Goal: Task Accomplishment & Management: Manage account settings

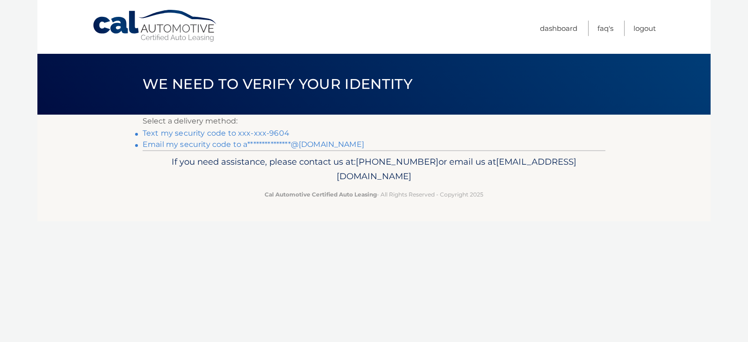
click at [254, 131] on link "Text my security code to xxx-xxx-9604" at bounding box center [216, 133] width 147 height 9
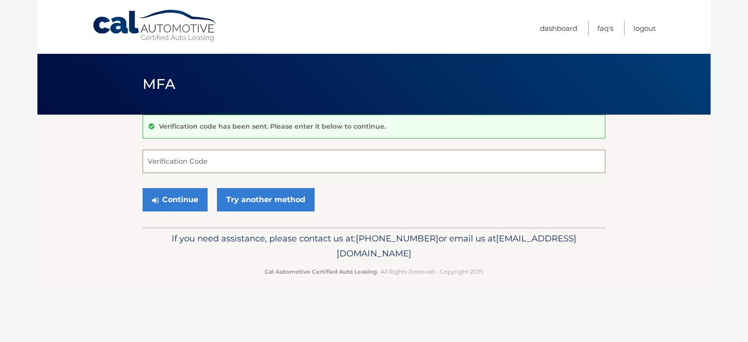
click at [205, 162] on input "Verification Code" at bounding box center [374, 161] width 463 height 23
type input "175925"
click at [187, 198] on button "Continue" at bounding box center [175, 199] width 65 height 23
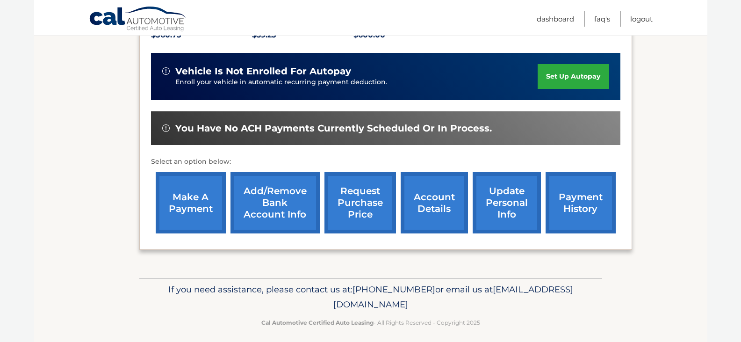
scroll to position [238, 0]
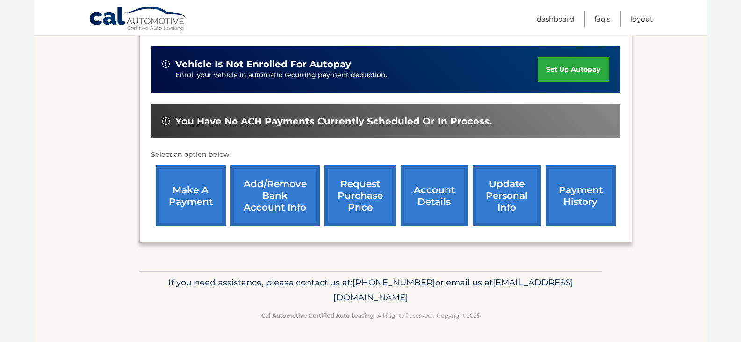
click at [197, 196] on link "make a payment" at bounding box center [191, 195] width 70 height 61
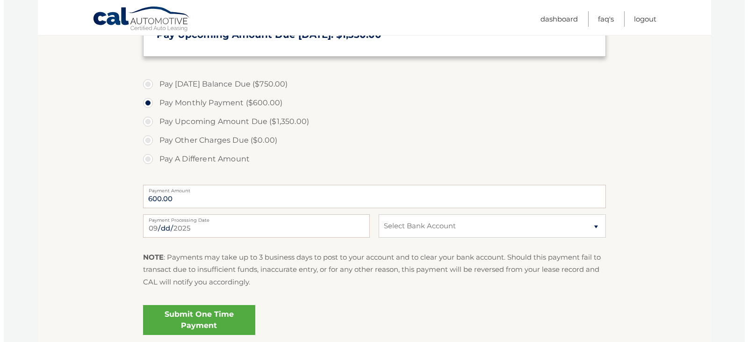
scroll to position [374, 0]
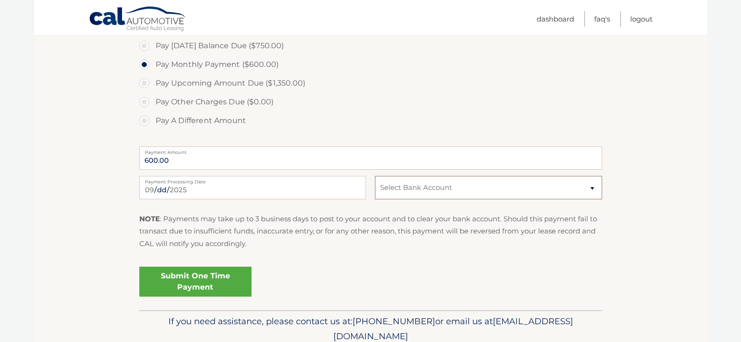
click at [591, 189] on select "Select Bank Account Checking WELLS FARGO BANK *****5359 Checking WELLS FARGO BA…" at bounding box center [488, 187] width 227 height 23
select select "ZDAxY2M4MjctZjVmYS00ZmIzLTg3ZGItZDA2YzZmZjNlMWQ0"
click at [375, 176] on select "Select Bank Account Checking WELLS FARGO BANK *****5359 Checking WELLS FARGO BA…" at bounding box center [488, 187] width 227 height 23
click at [190, 286] on link "Submit One Time Payment" at bounding box center [195, 282] width 112 height 30
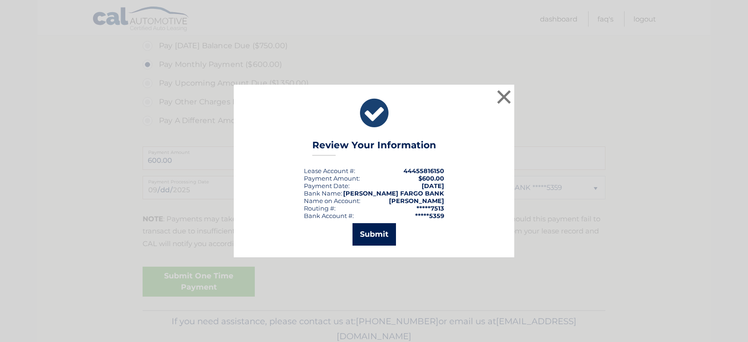
click at [375, 241] on button "Submit" at bounding box center [375, 234] width 44 height 22
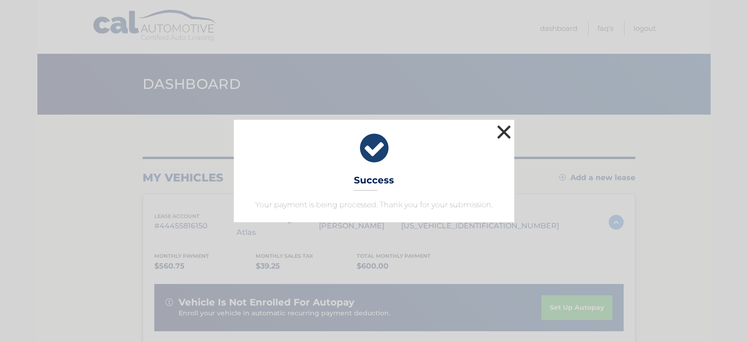
click at [505, 132] on button "×" at bounding box center [504, 132] width 19 height 19
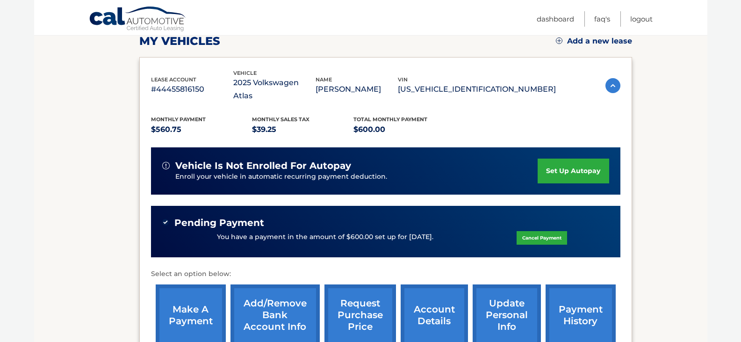
scroll to position [140, 0]
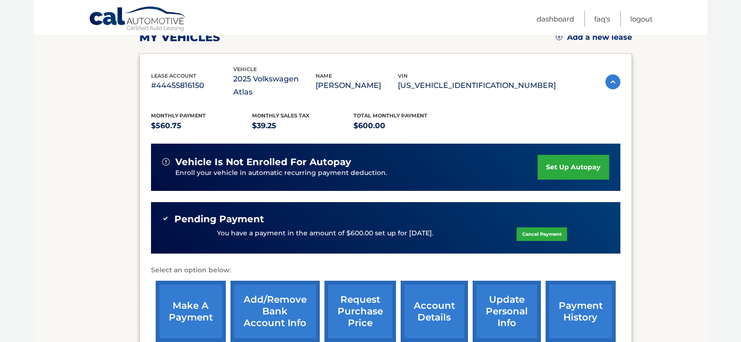
click at [556, 164] on link "set up autopay" at bounding box center [573, 167] width 71 height 25
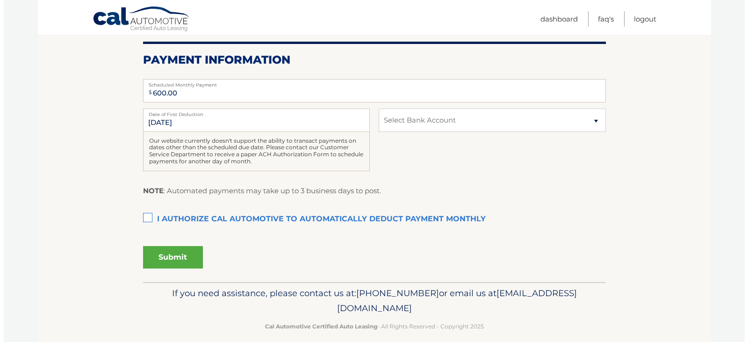
scroll to position [187, 0]
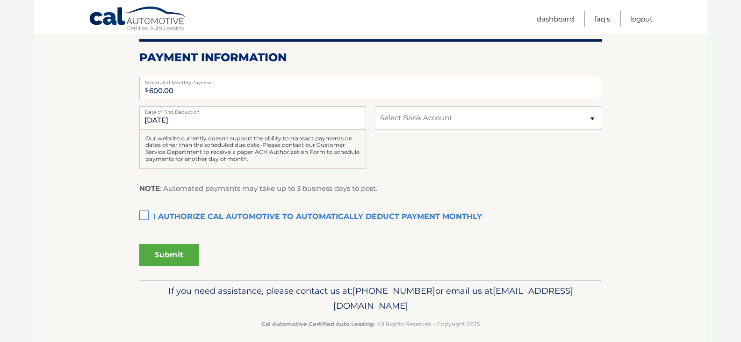
click at [141, 214] on label "I authorize cal automotive to automatically deduct payment monthly This checkbo…" at bounding box center [370, 217] width 463 height 19
click at [0, 0] on input "I authorize cal automotive to automatically deduct payment monthly This checkbo…" at bounding box center [0, 0] width 0 height 0
click at [594, 118] on select "Select Bank Account Checking [PERSON_NAME] FARGO BANK *****5359 Checking [PERSO…" at bounding box center [488, 117] width 227 height 23
select select "ZDAxY2M4MjctZjVmYS00ZmIzLTg3ZGItZDA2YzZmZjNlMWQ0"
click at [375, 106] on select "Select Bank Account Checking [PERSON_NAME] FARGO BANK *****5359 Checking [PERSO…" at bounding box center [488, 117] width 227 height 23
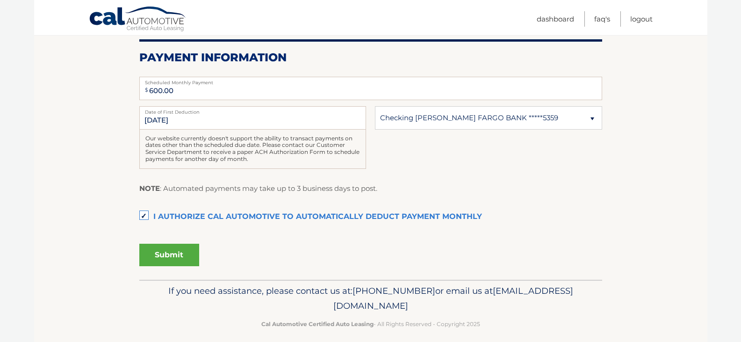
click at [165, 256] on button "Submit" at bounding box center [169, 255] width 60 height 22
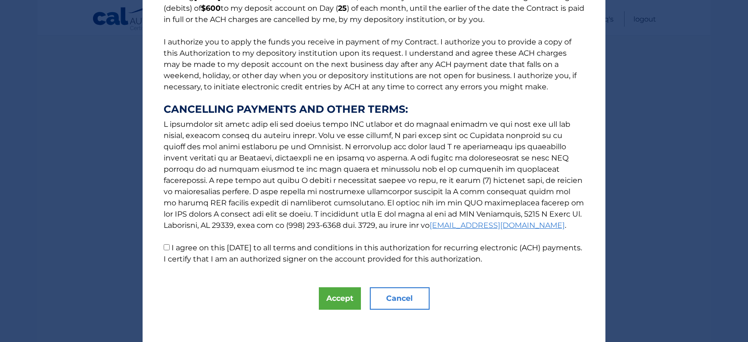
scroll to position [100, 0]
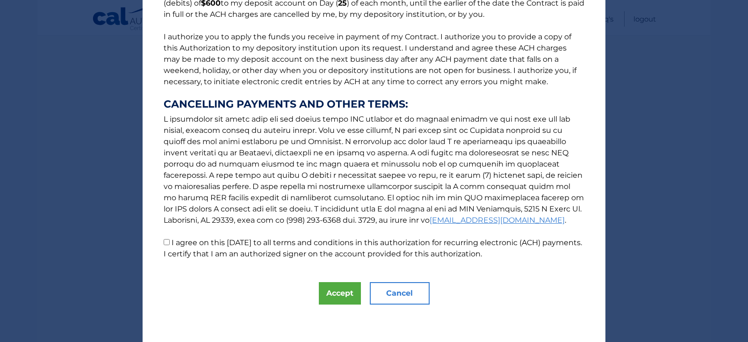
click at [164, 243] on input "I agree on this [DATE] to all terms and conditions in this authorization for re…" at bounding box center [167, 242] width 6 height 6
checkbox input "true"
click at [337, 286] on button "Accept" at bounding box center [340, 293] width 42 height 22
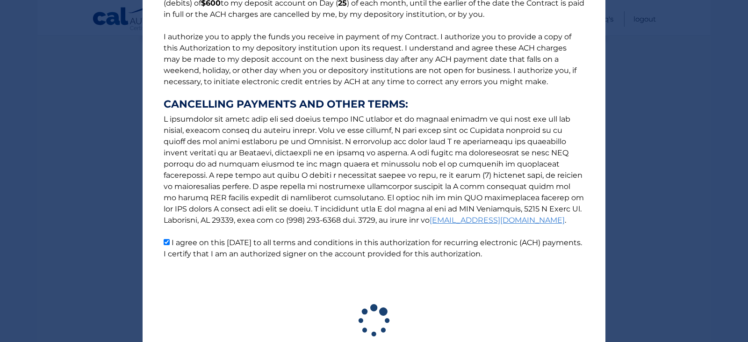
scroll to position [169, 0]
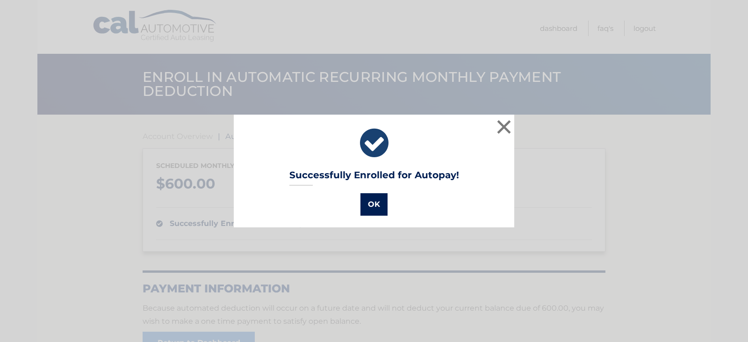
click at [369, 203] on button "OK" at bounding box center [374, 204] width 27 height 22
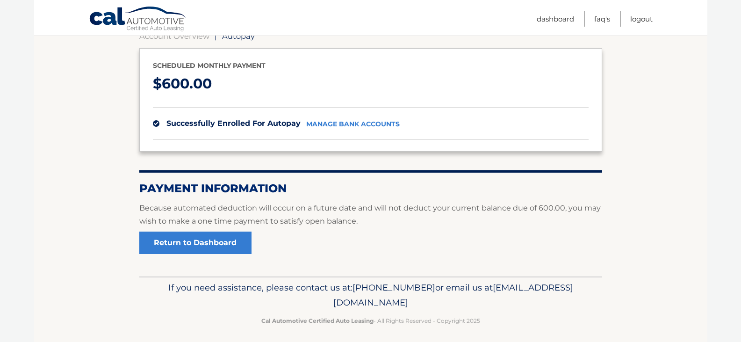
scroll to position [105, 0]
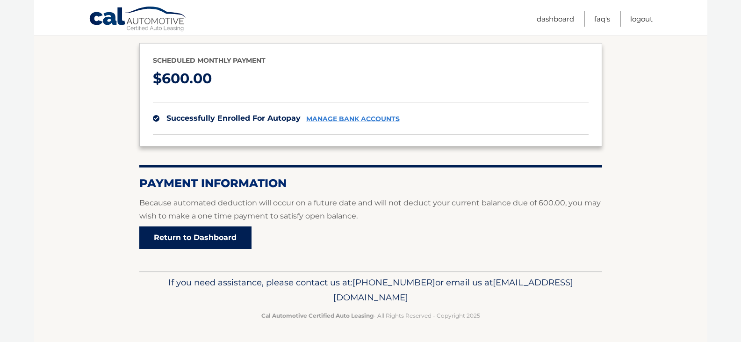
click at [208, 244] on link "Return to Dashboard" at bounding box center [195, 237] width 112 height 22
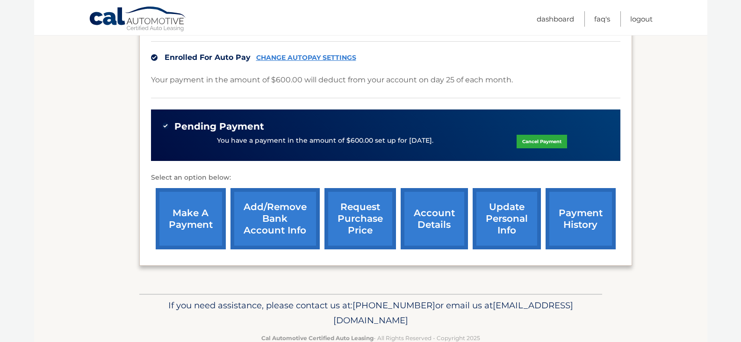
scroll to position [266, 0]
